Goal: Transaction & Acquisition: Subscribe to service/newsletter

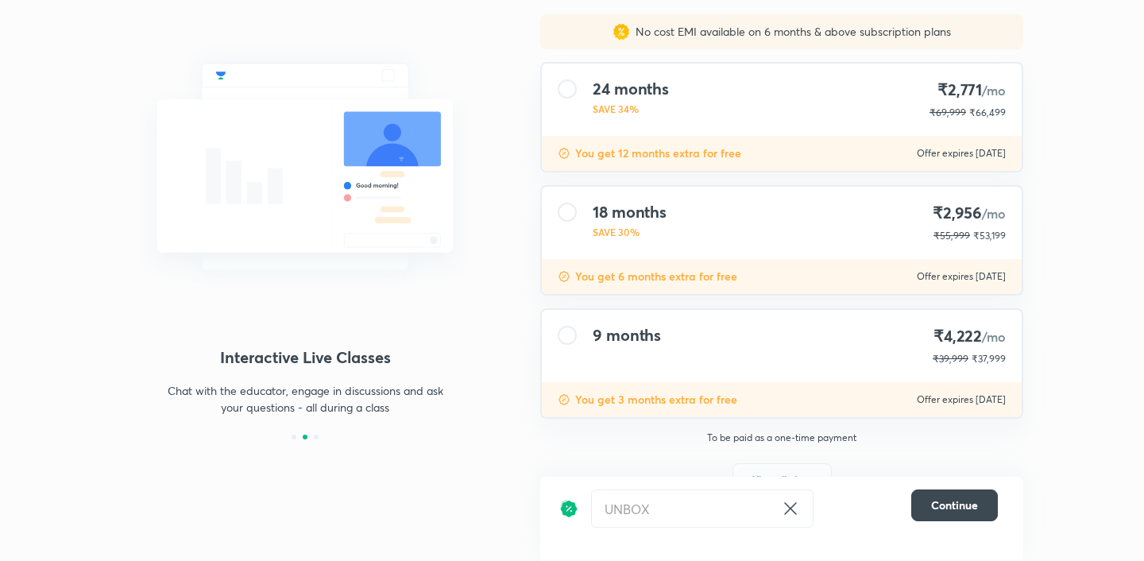
scroll to position [137, 0]
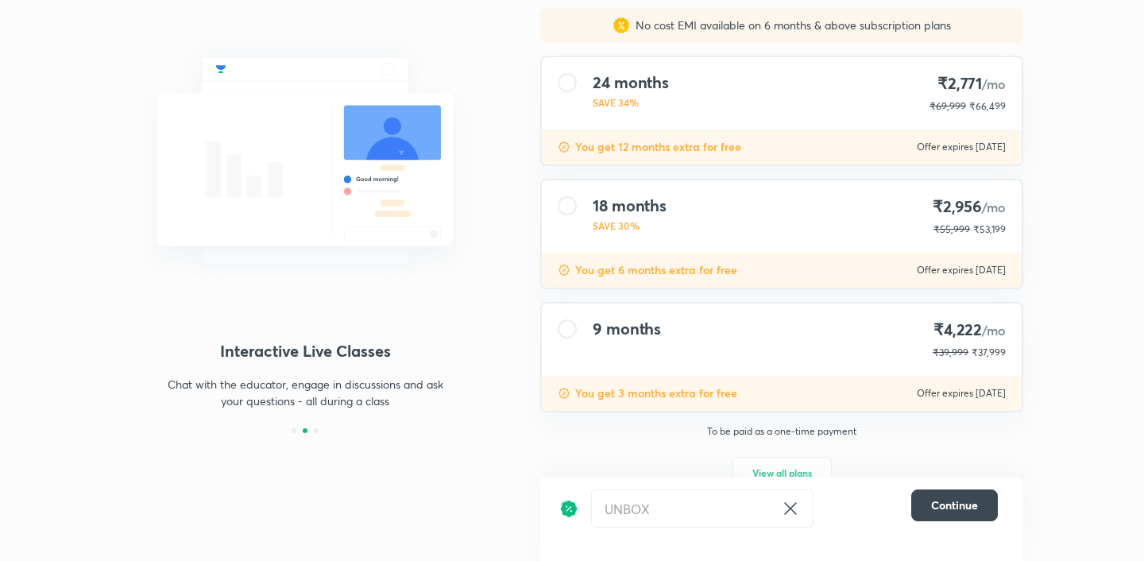
click at [790, 511] on icon at bounding box center [790, 508] width 19 height 19
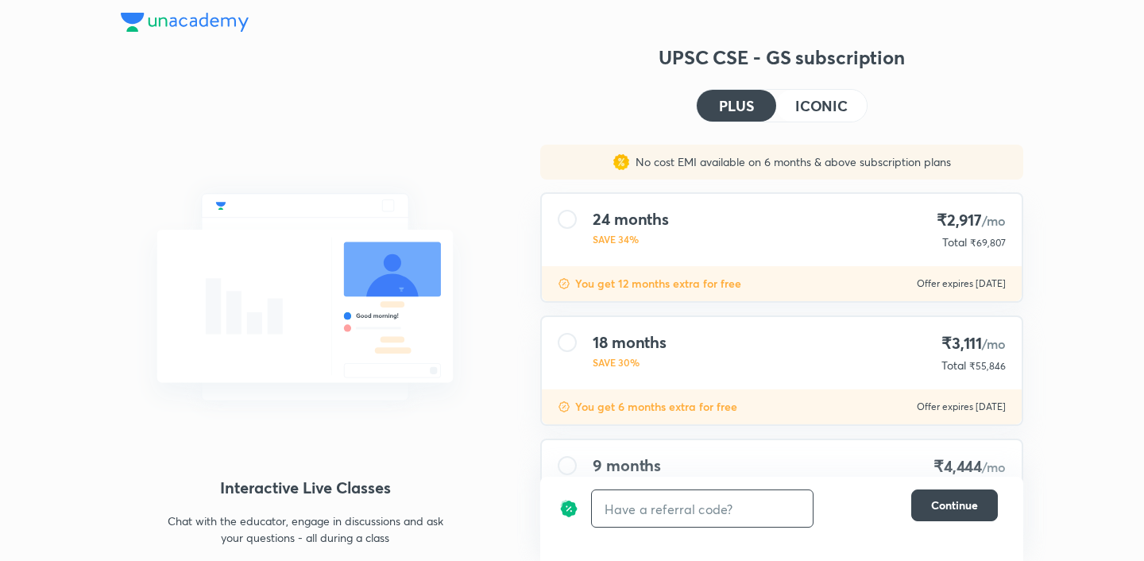
click at [737, 511] on input "text" at bounding box center [702, 508] width 221 height 37
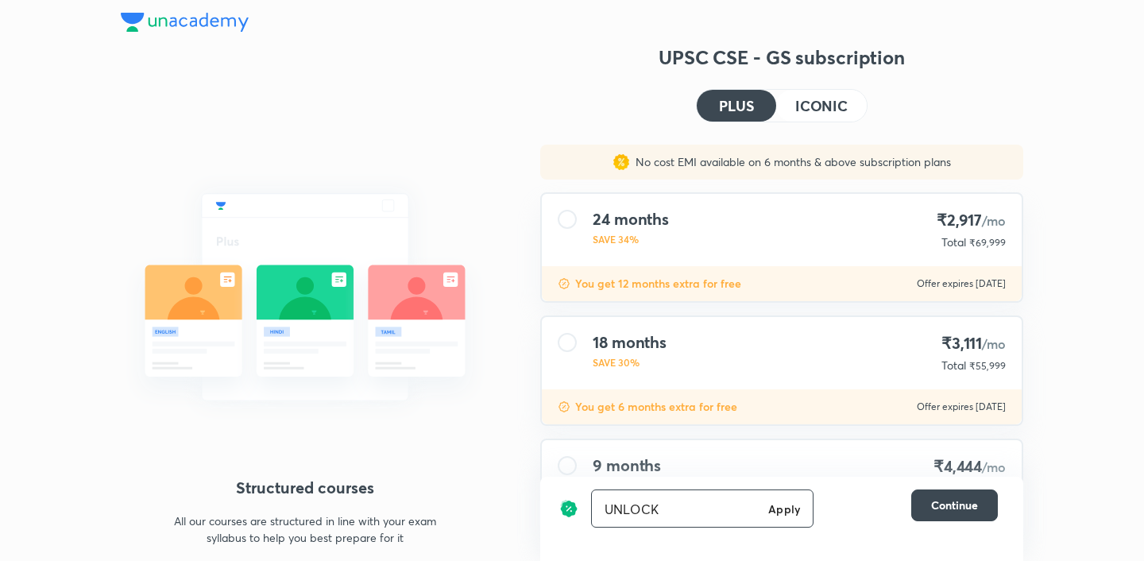
type input "UNLOCK"
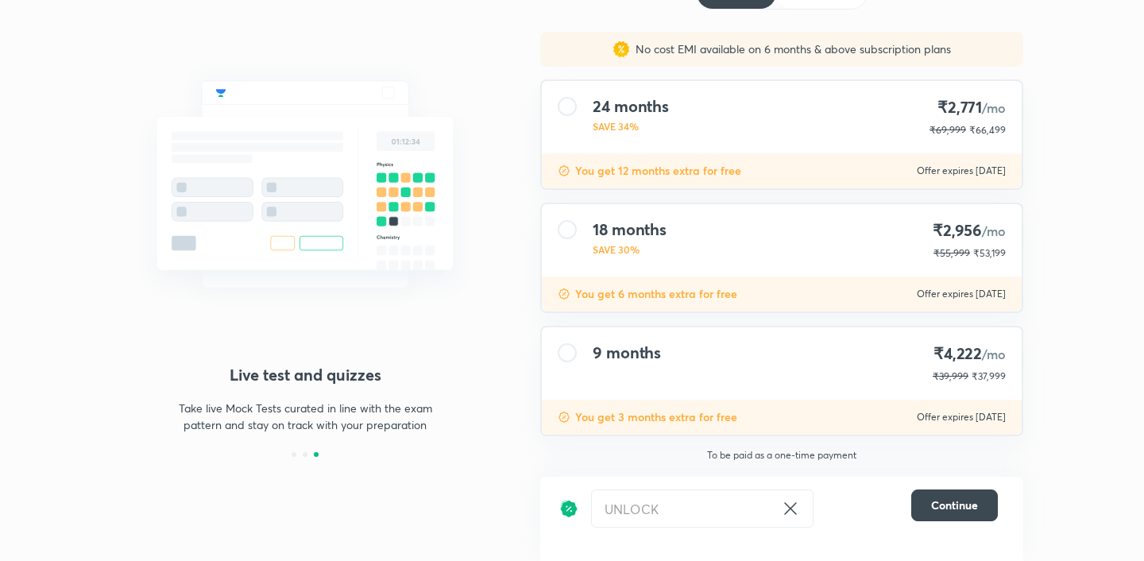
scroll to position [176, 0]
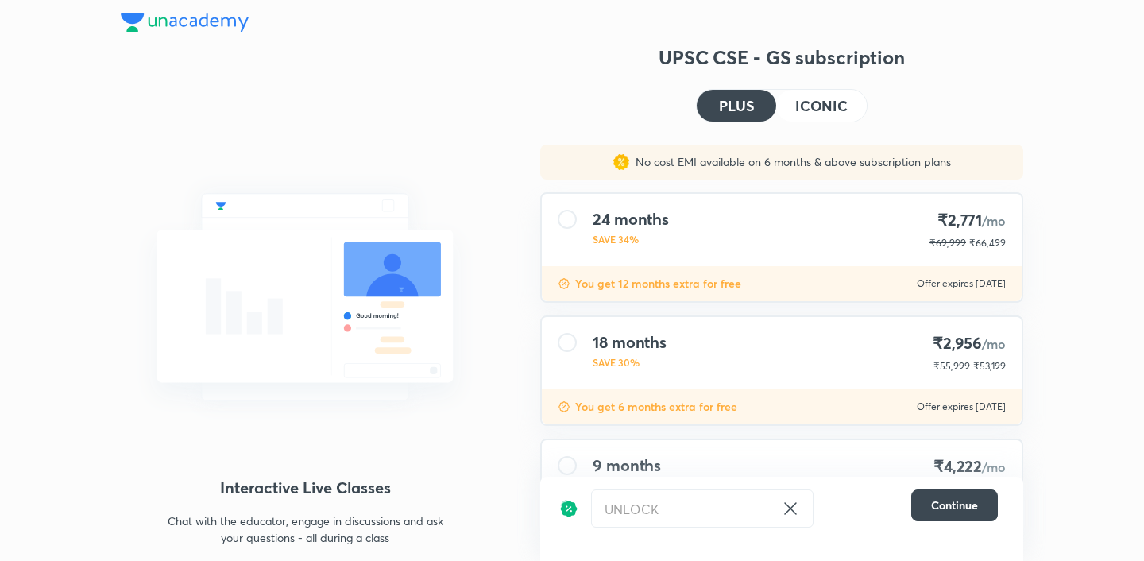
click at [826, 102] on h4 "ICONIC" at bounding box center [821, 106] width 52 height 14
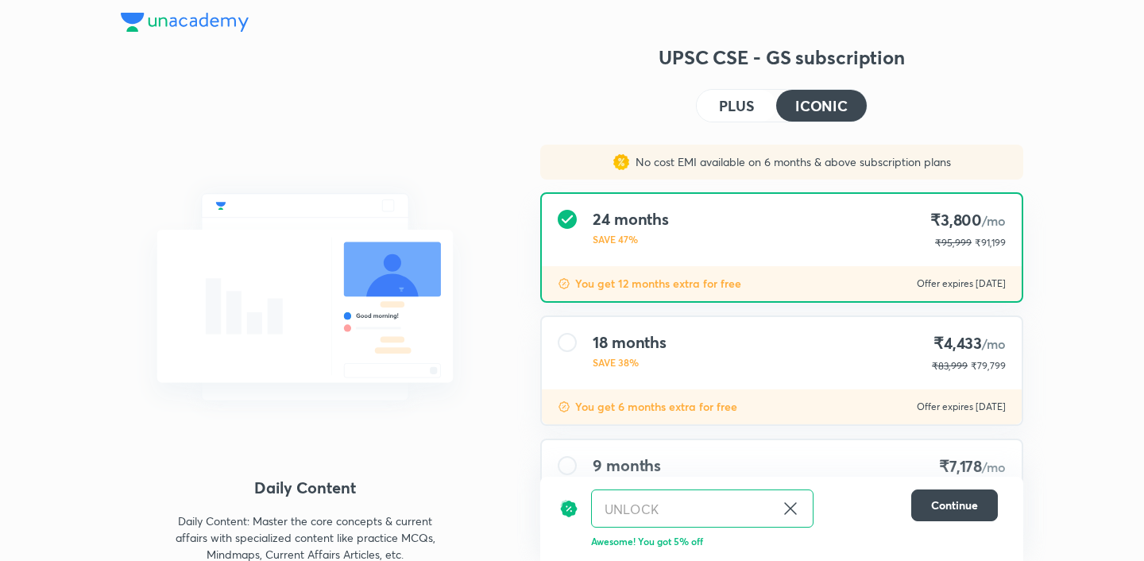
drag, startPoint x: 740, startPoint y: 104, endPoint x: 747, endPoint y: 132, distance: 28.7
click at [740, 104] on h4 "PLUS" at bounding box center [736, 106] width 35 height 14
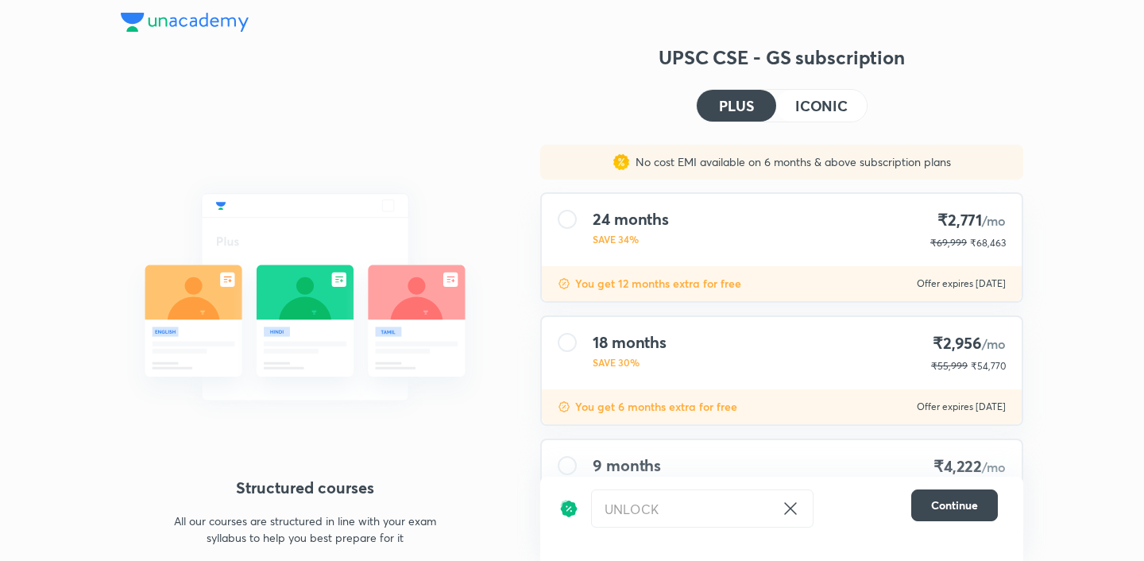
click at [772, 118] on div "PLUS ICONIC" at bounding box center [782, 105] width 172 height 33
click at [826, 113] on h4 "ICONIC" at bounding box center [821, 106] width 52 height 14
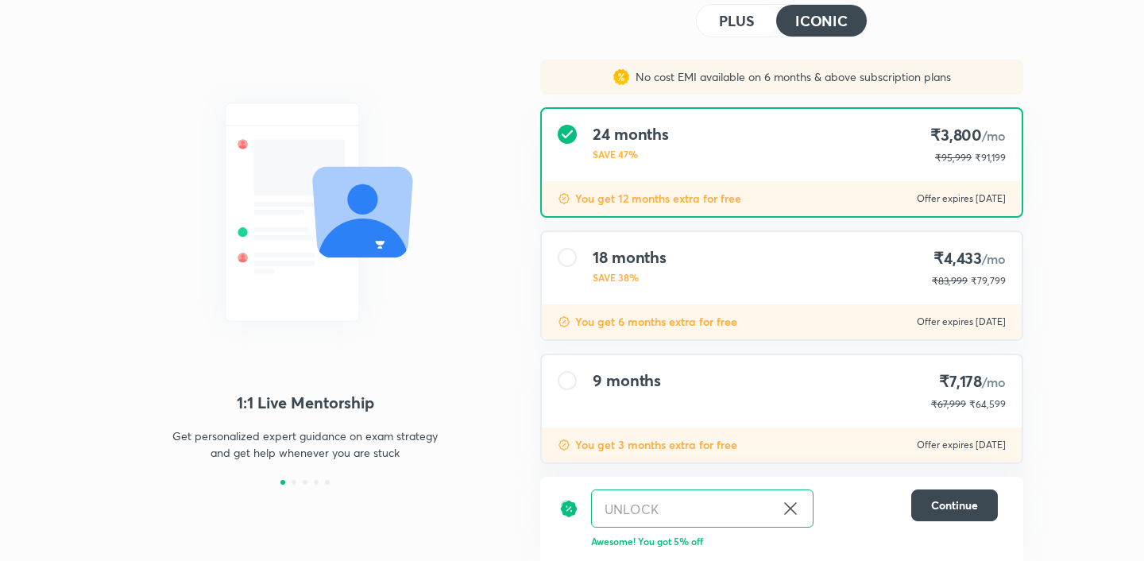
scroll to position [176, 0]
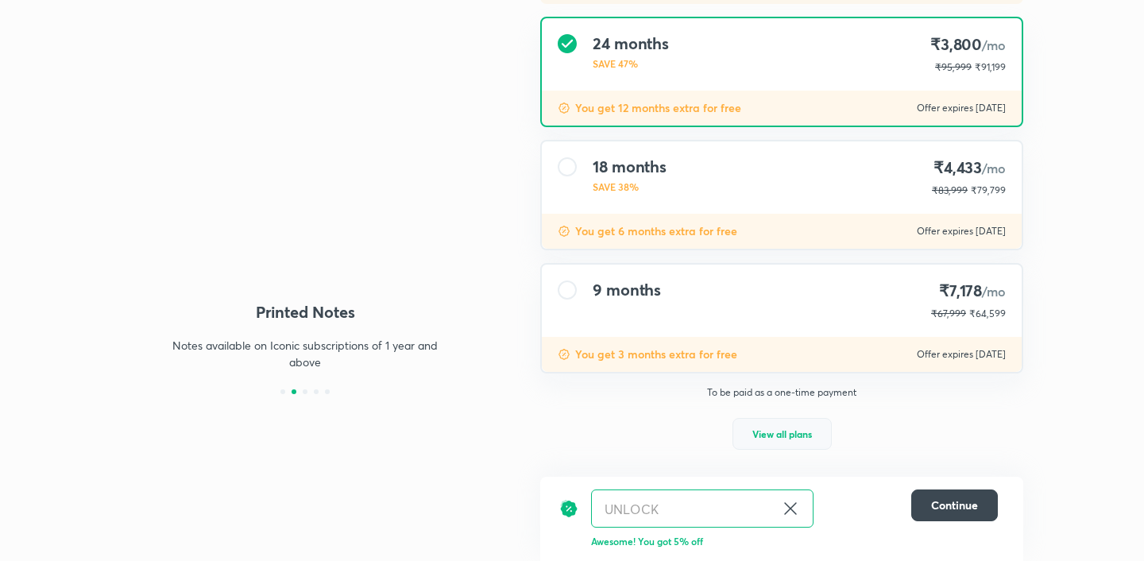
click at [794, 422] on button "View all plans" at bounding box center [781, 434] width 99 height 32
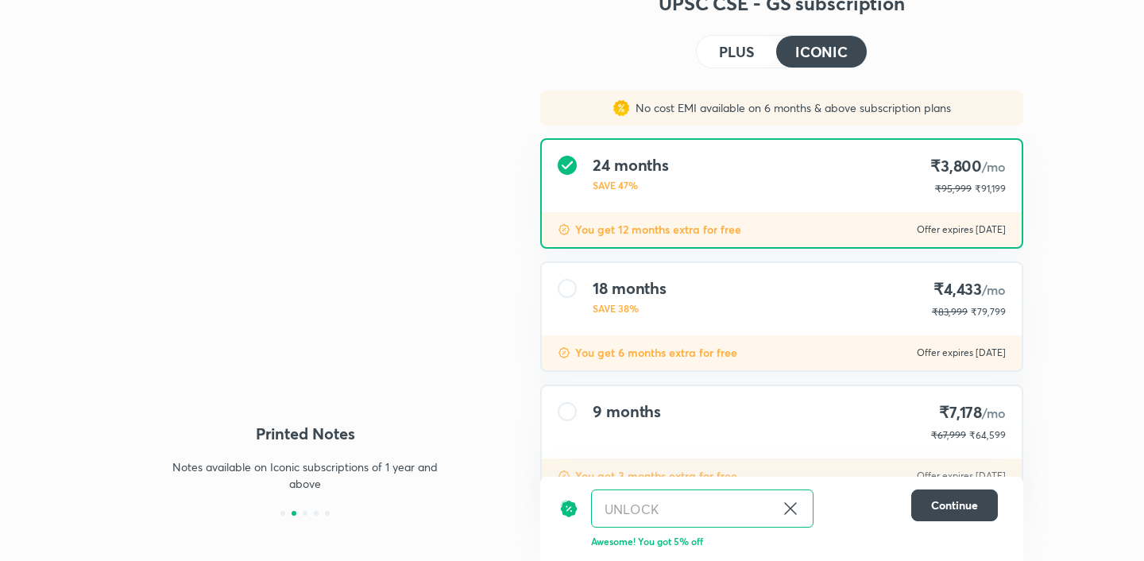
scroll to position [106, 0]
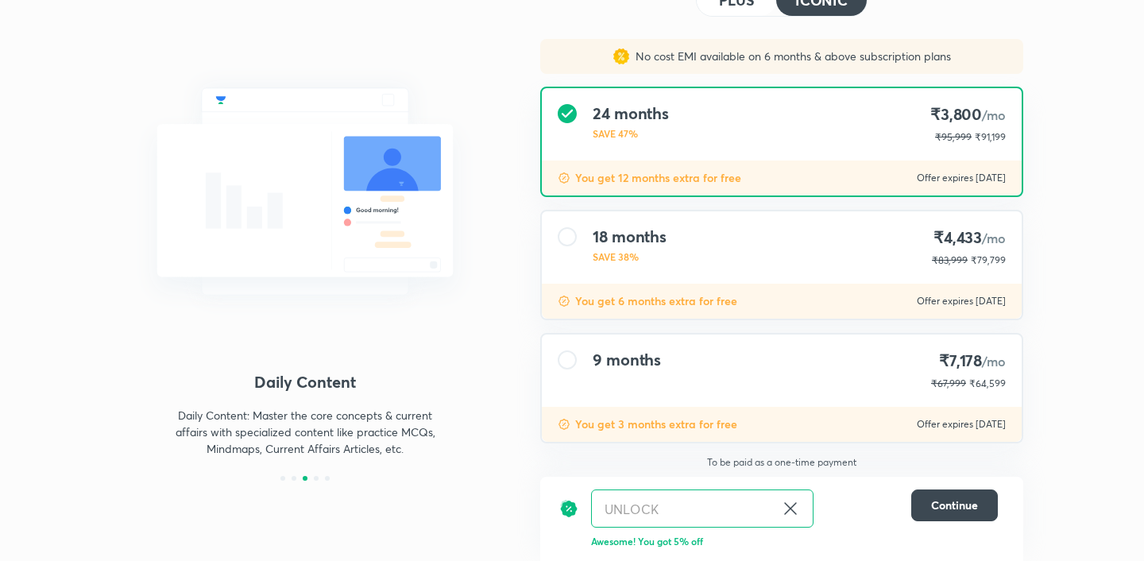
click at [726, 6] on h4 "PLUS" at bounding box center [736, 0] width 35 height 14
